Goal: Information Seeking & Learning: Learn about a topic

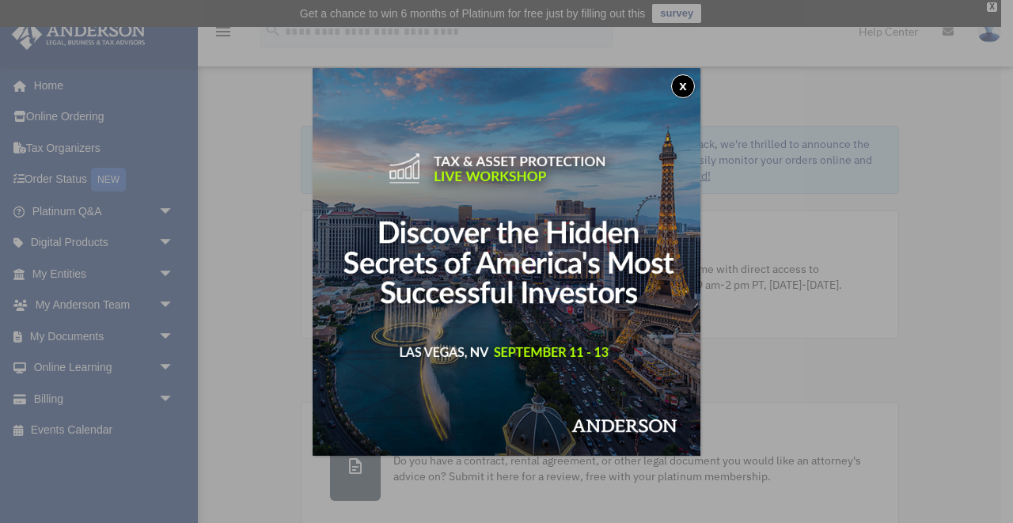
click at [677, 88] on button "x" at bounding box center [683, 86] width 24 height 24
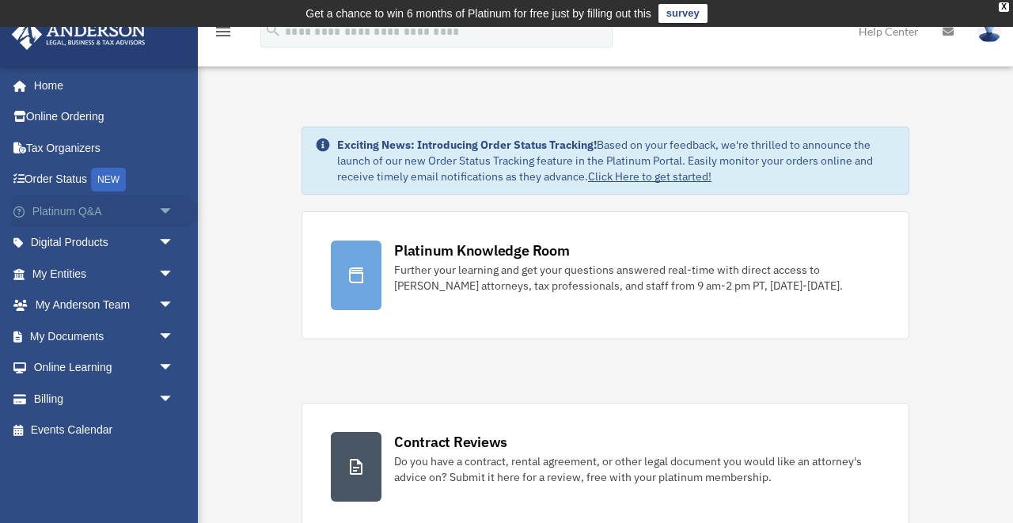
click at [81, 214] on link "Platinum Q&A arrow_drop_down" at bounding box center [104, 211] width 187 height 32
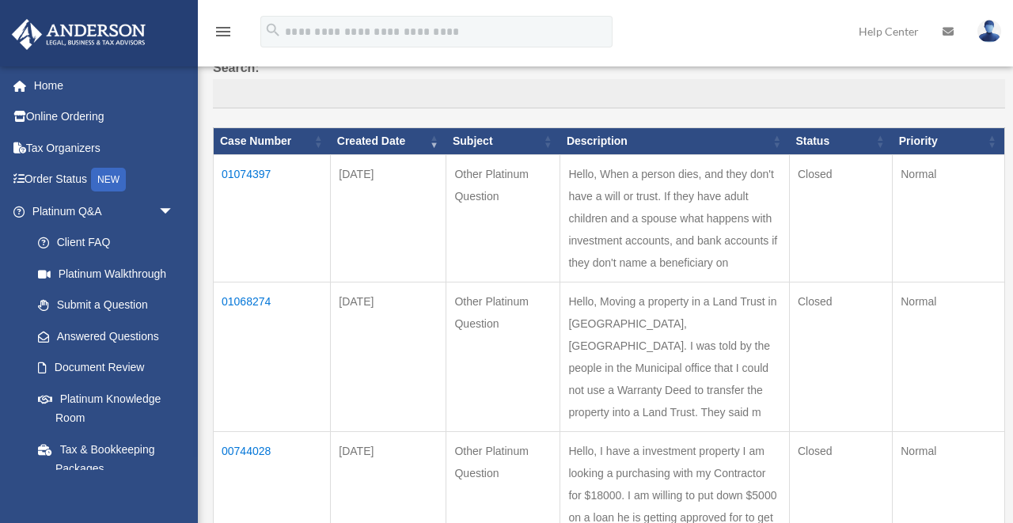
scroll to position [190, 0]
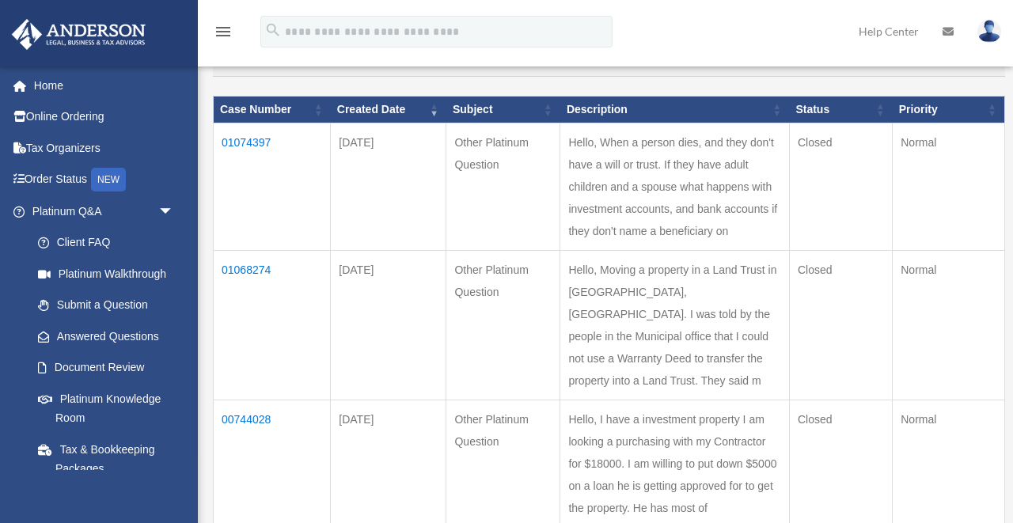
click at [250, 257] on td "01068274" at bounding box center [272, 325] width 117 height 150
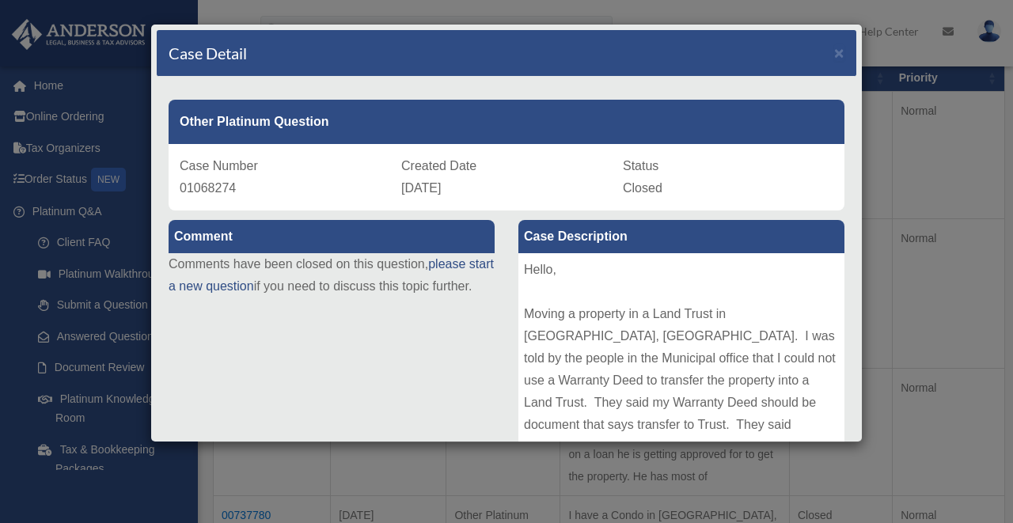
scroll to position [253, 0]
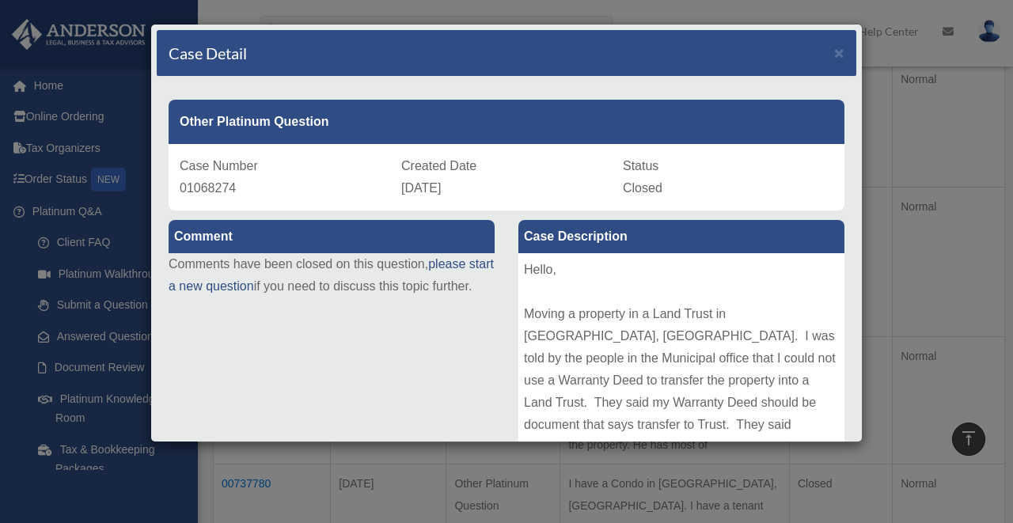
click at [592, 307] on div "Hello, Moving a property in a Land Trust in [GEOGRAPHIC_DATA], [GEOGRAPHIC_DATA…" at bounding box center [681, 371] width 326 height 237
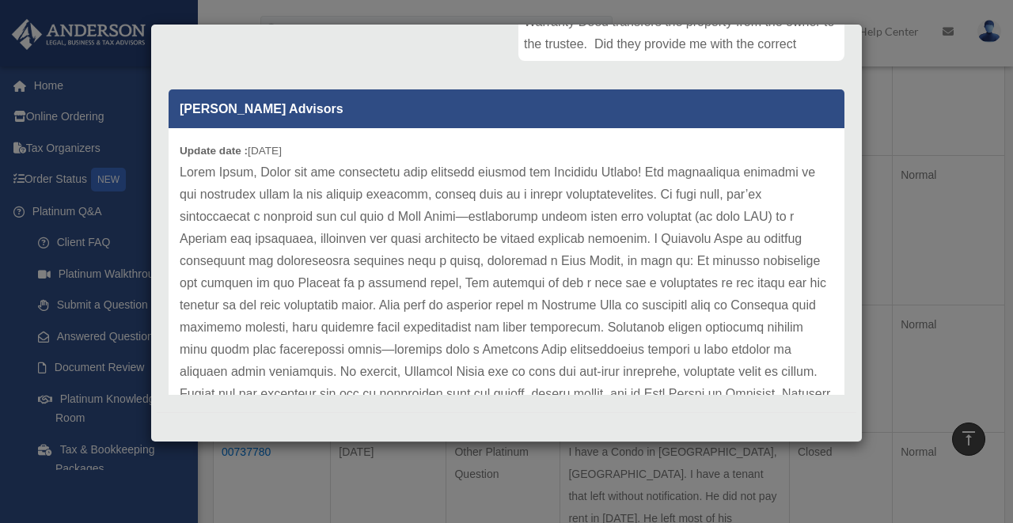
scroll to position [316, 0]
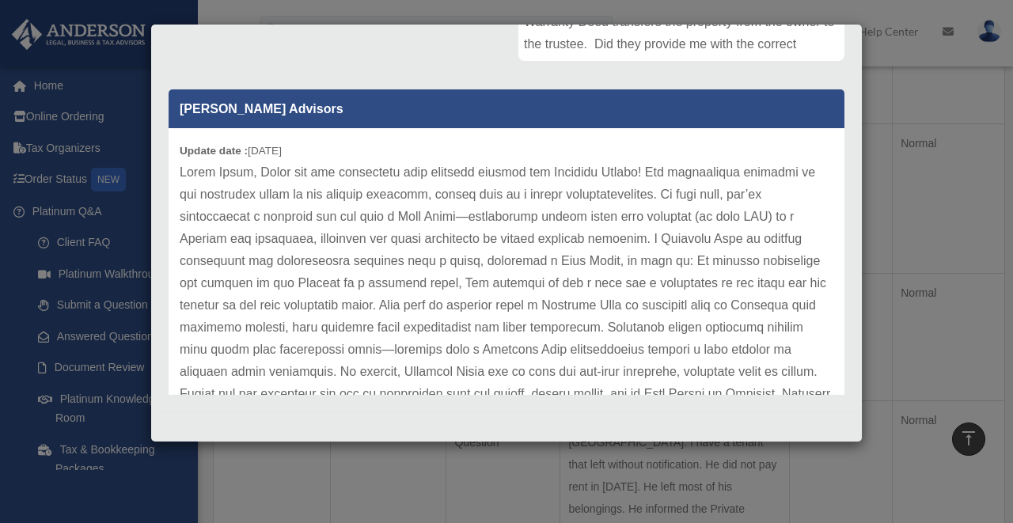
click at [782, 328] on p at bounding box center [506, 338] width 653 height 354
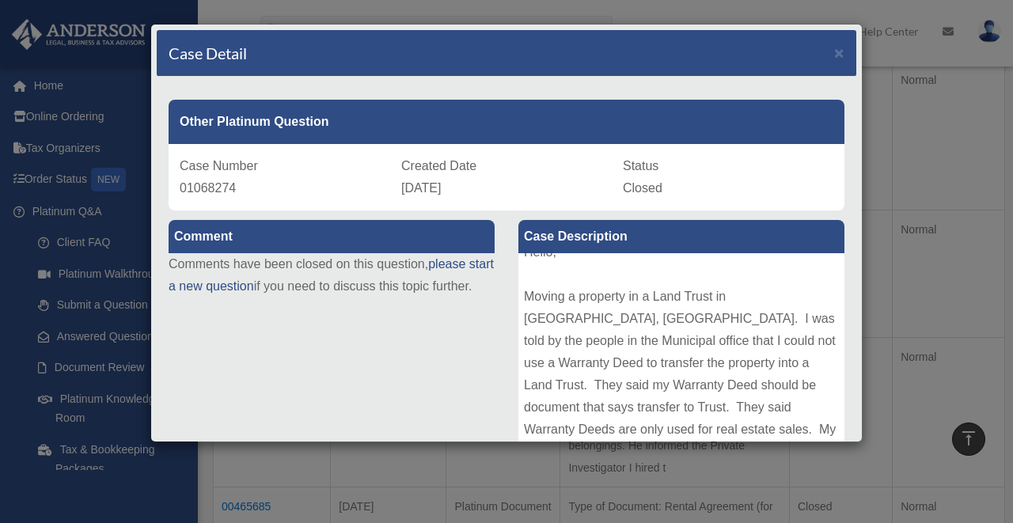
scroll to position [348, 0]
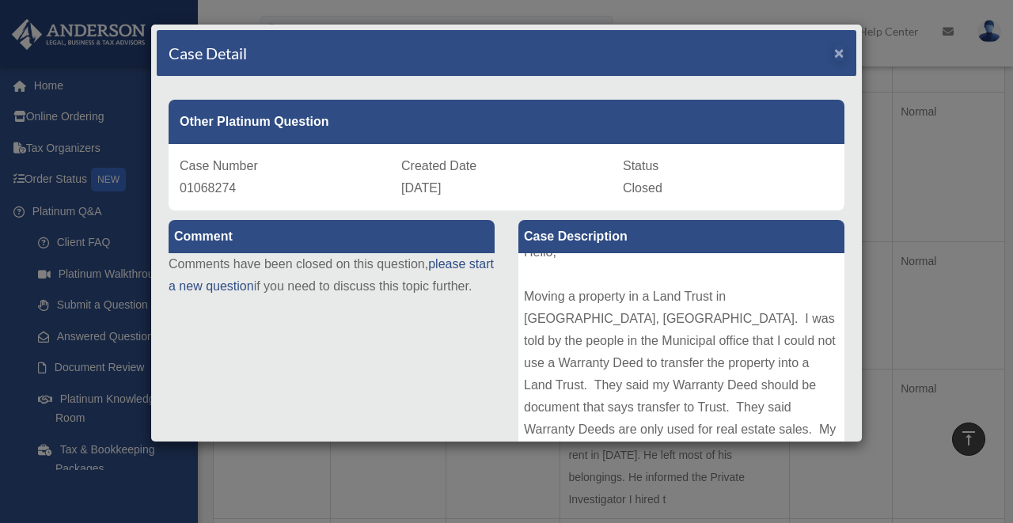
click at [839, 56] on span "×" at bounding box center [839, 53] width 10 height 18
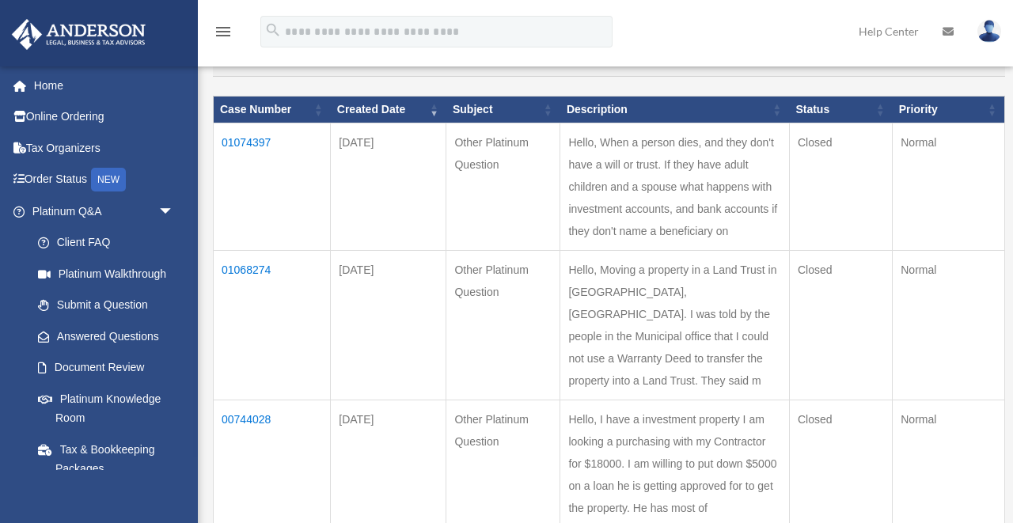
scroll to position [222, 0]
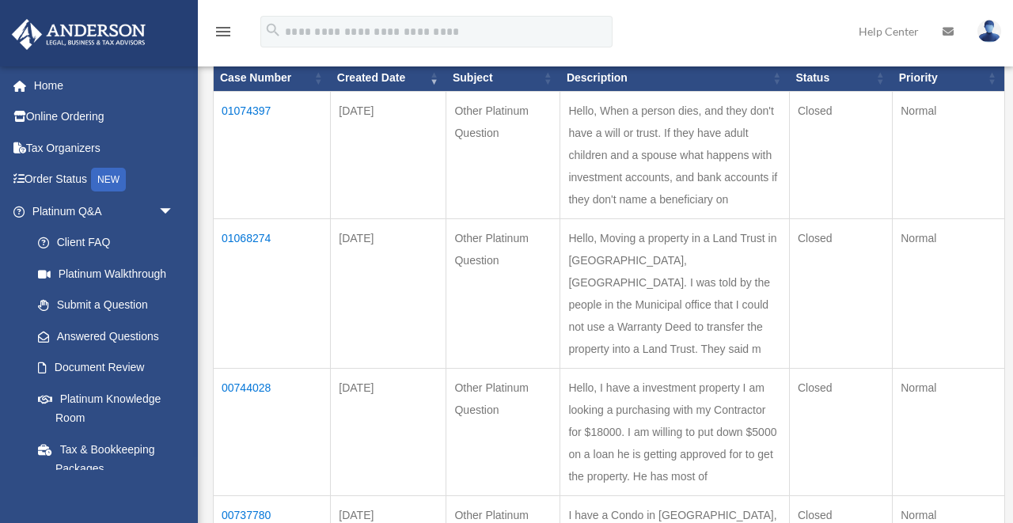
click at [239, 119] on td "01074397" at bounding box center [272, 154] width 117 height 127
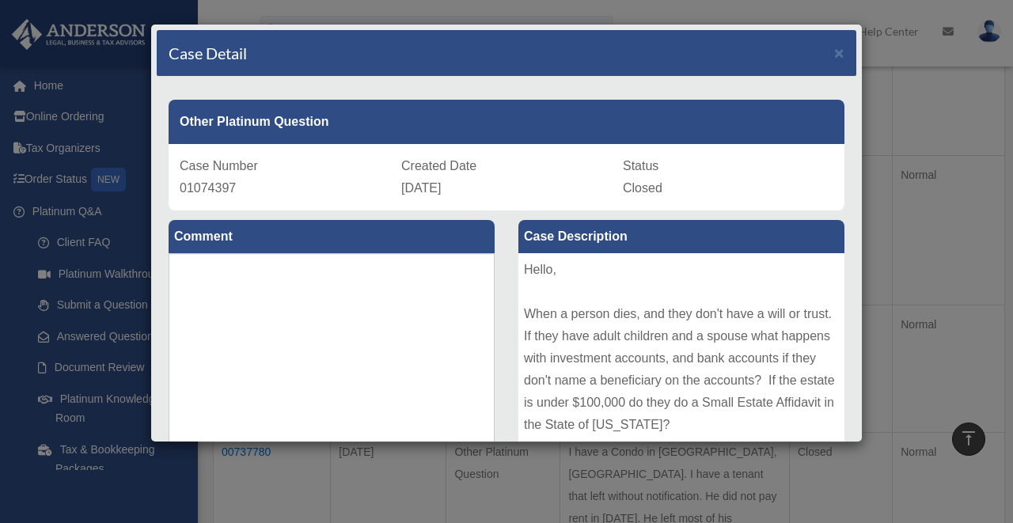
scroll to position [316, 0]
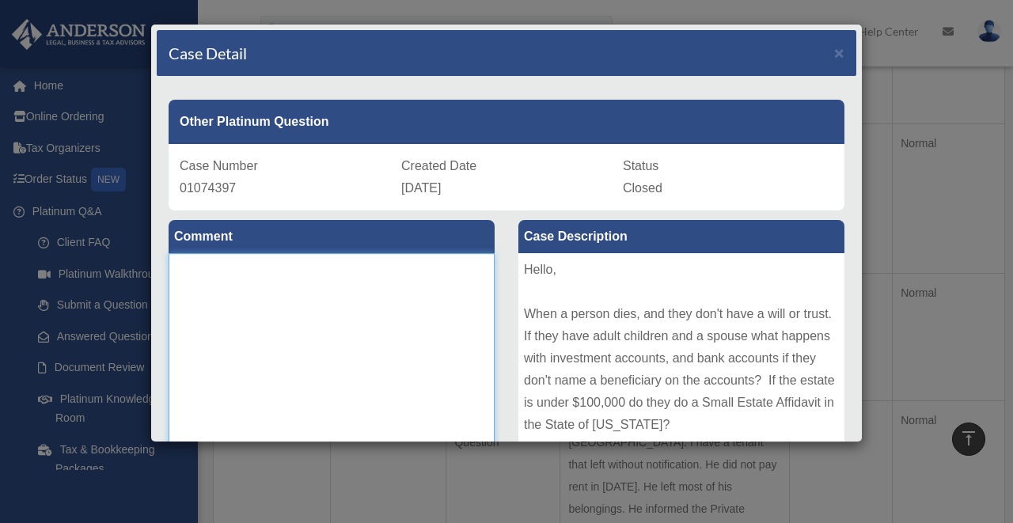
click at [403, 352] on textarea at bounding box center [332, 371] width 326 height 237
click at [620, 342] on div "Hello, When a person dies, and they don't have a will or trust. If they have ad…" at bounding box center [681, 371] width 326 height 237
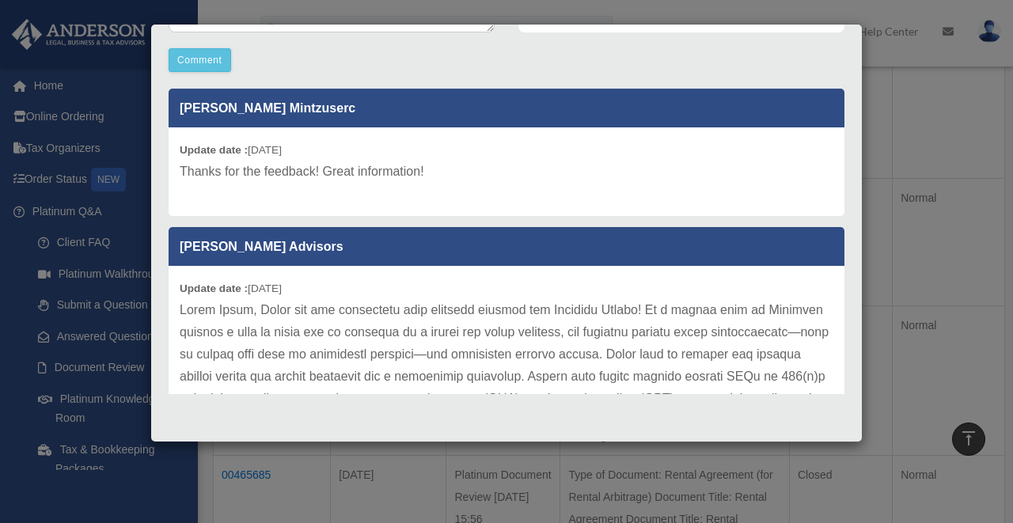
scroll to position [443, 0]
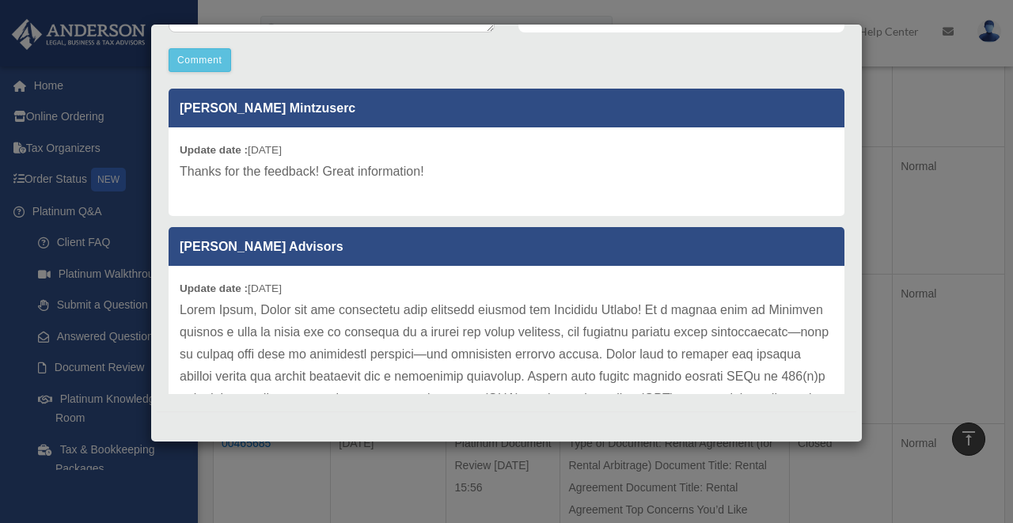
click at [812, 328] on p at bounding box center [506, 454] width 653 height 310
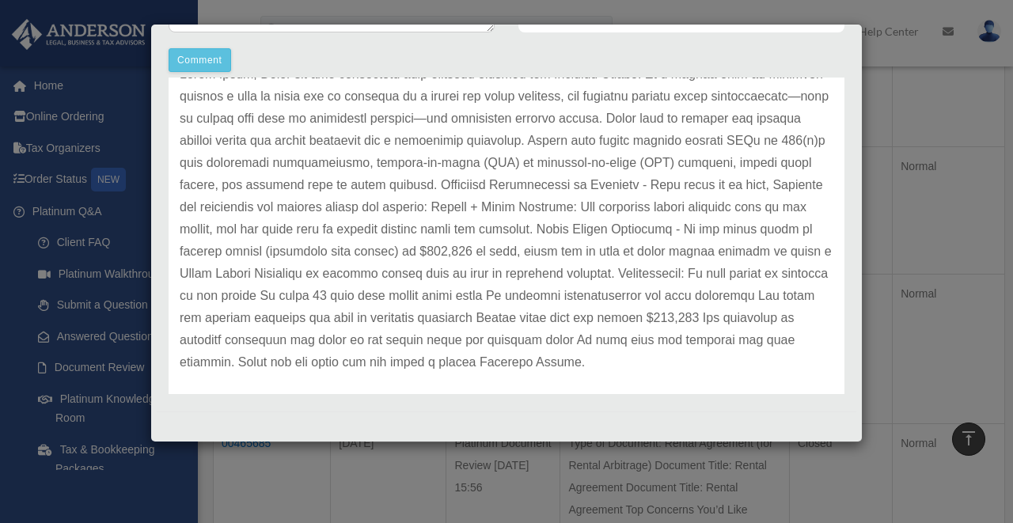
scroll to position [248, 0]
